Goal: Complete application form

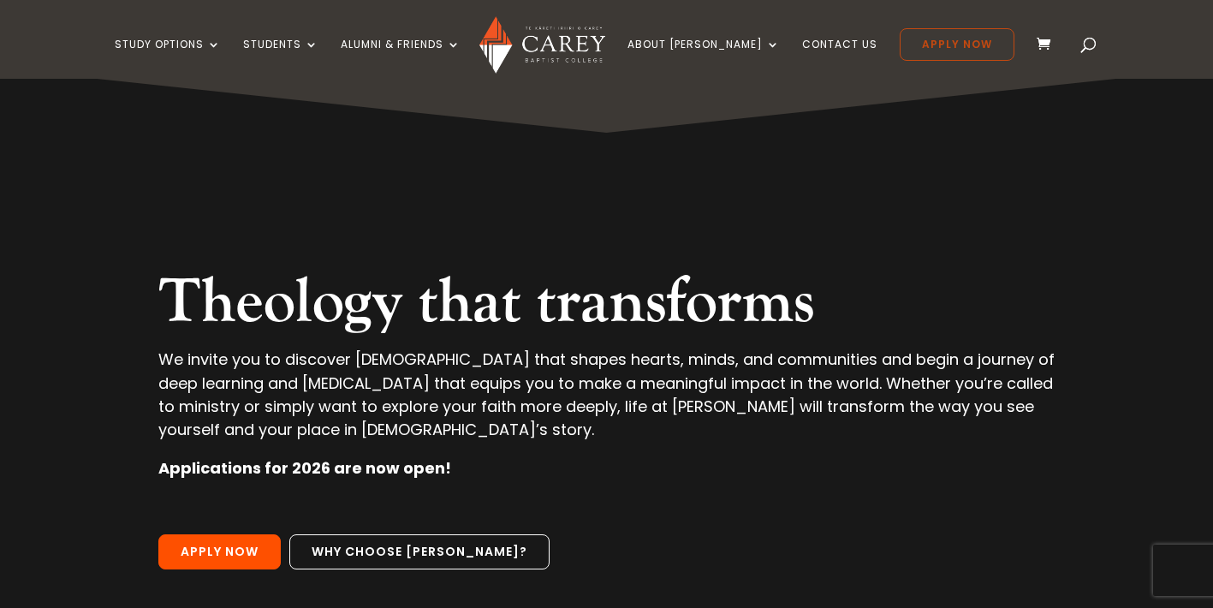
click at [918, 45] on link "Apply Now" at bounding box center [957, 44] width 115 height 33
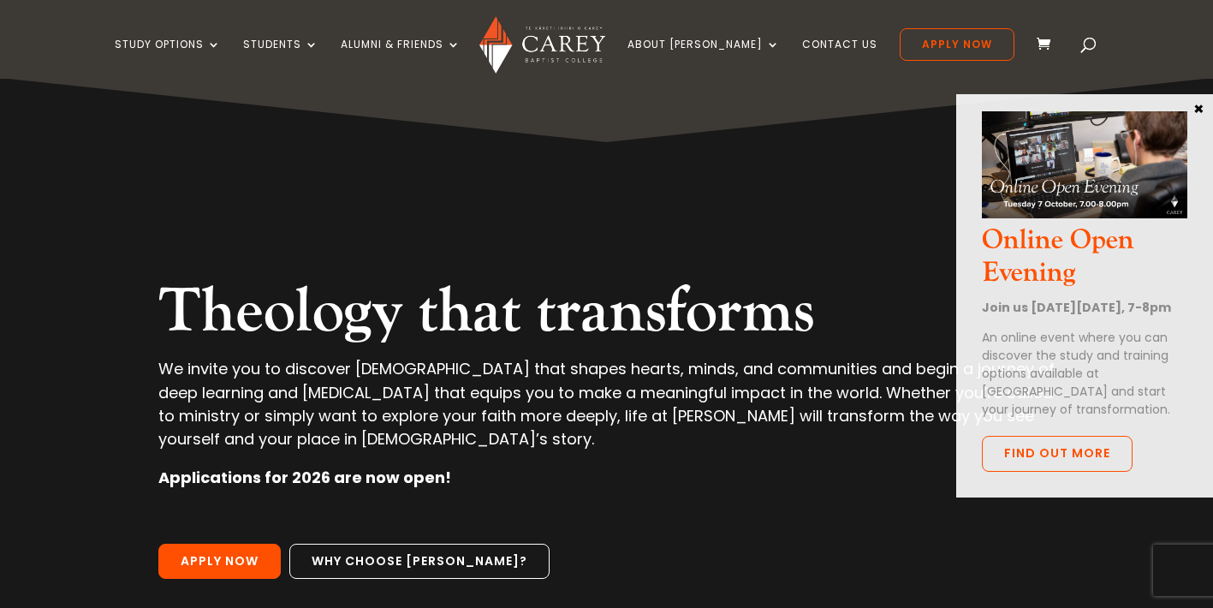
scroll to position [158, 0]
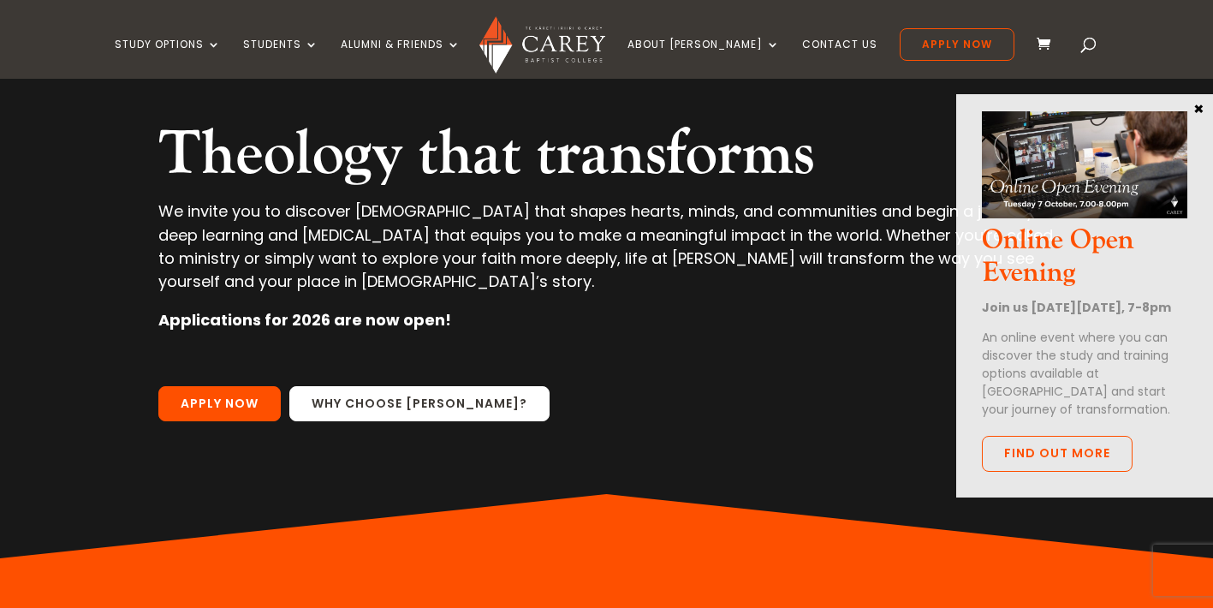
click at [450, 389] on link "Why choose [PERSON_NAME]?" at bounding box center [419, 404] width 260 height 36
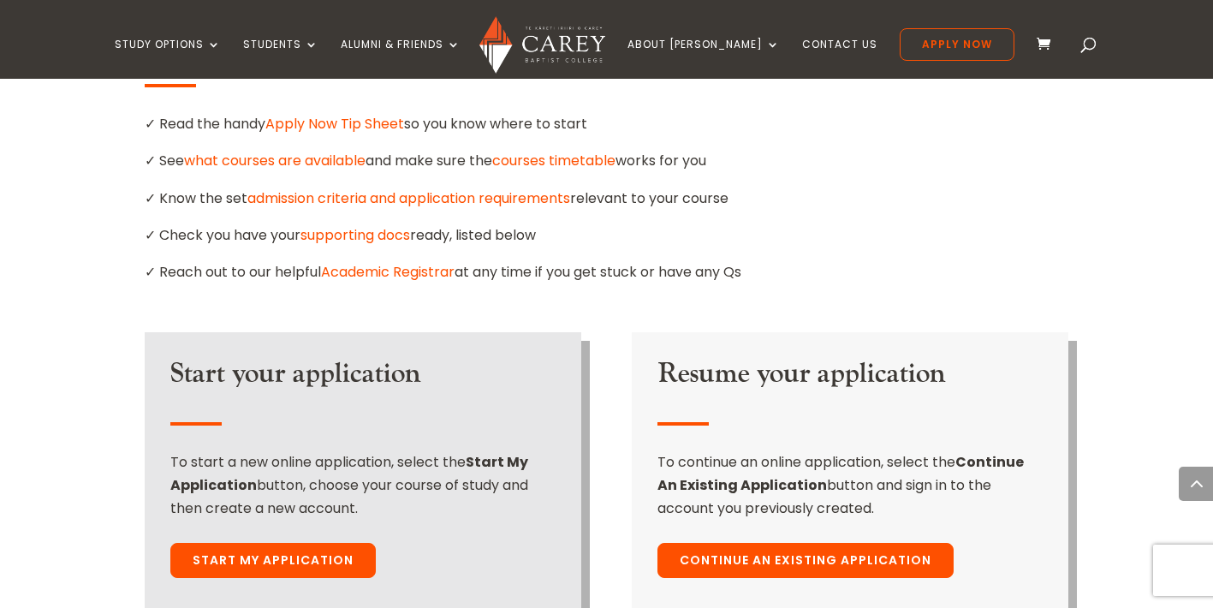
scroll to position [1398, 0]
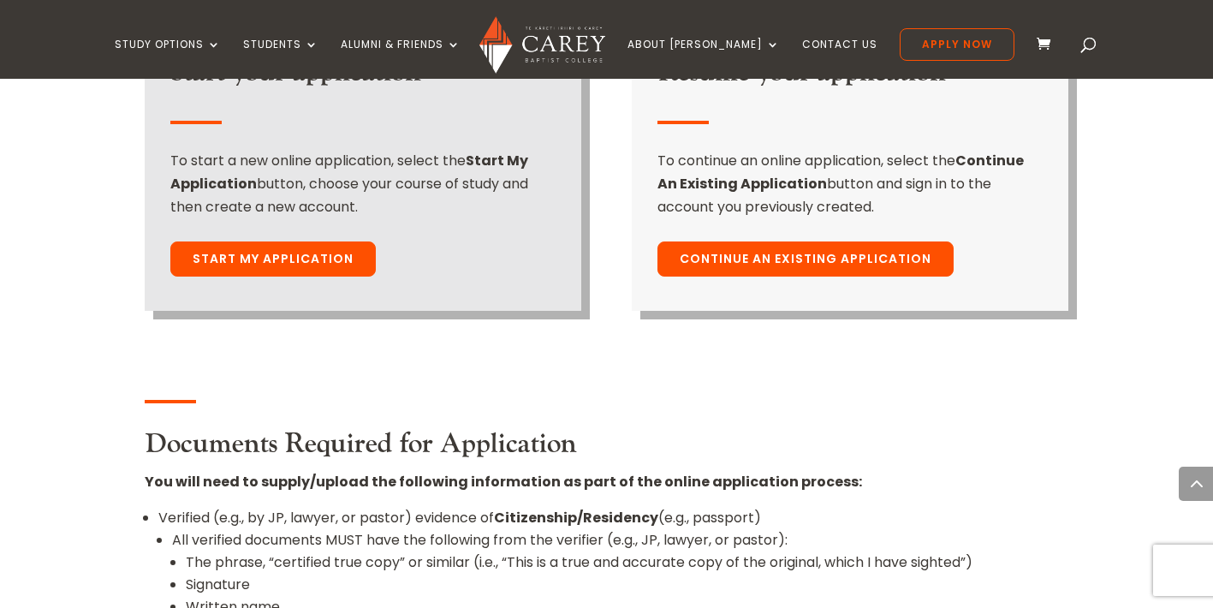
click at [817, 241] on link "Continue An Existing Application" at bounding box center [806, 259] width 296 height 36
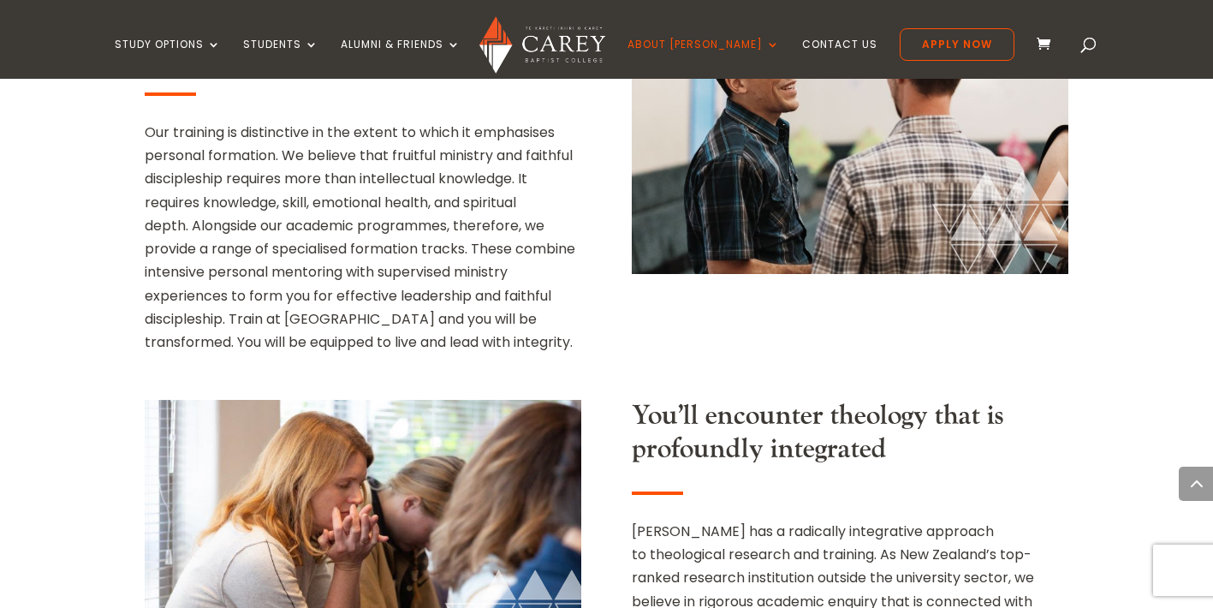
scroll to position [2153, 0]
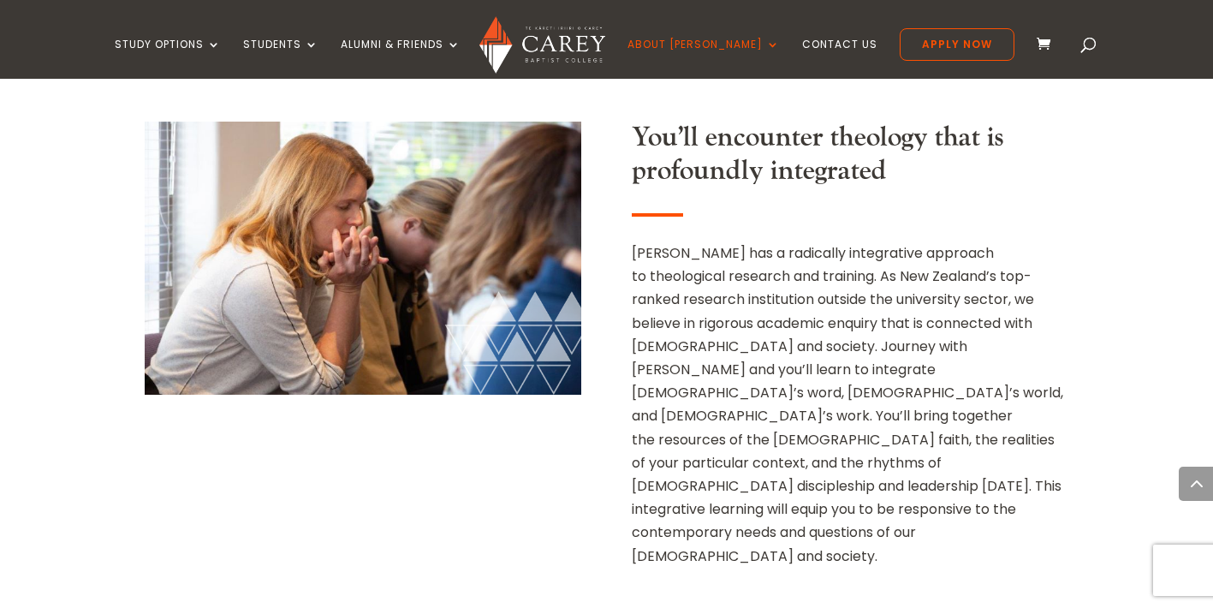
scroll to position [2582, 0]
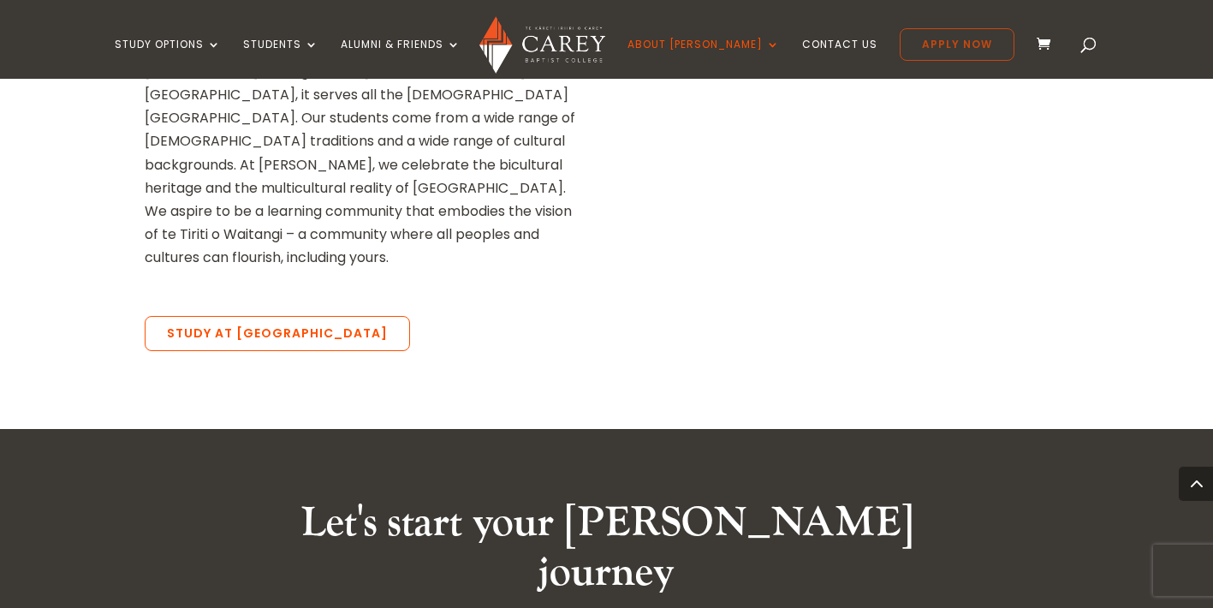
click at [912, 43] on link "Apply Now" at bounding box center [957, 44] width 115 height 33
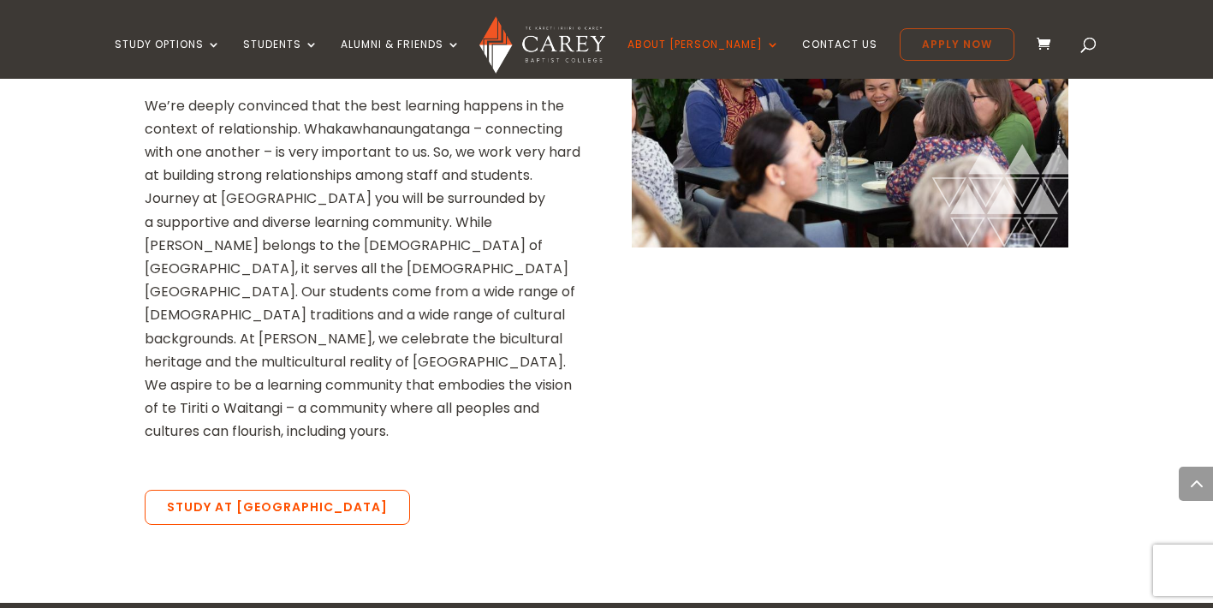
click at [944, 35] on link "Apply Now" at bounding box center [957, 44] width 115 height 33
click at [785, 158] on div "You’ll be enveloped in a community that is dynamic and supportive We’re deeply …" at bounding box center [607, 208] width 925 height 515
